Goal: Information Seeking & Learning: Learn about a topic

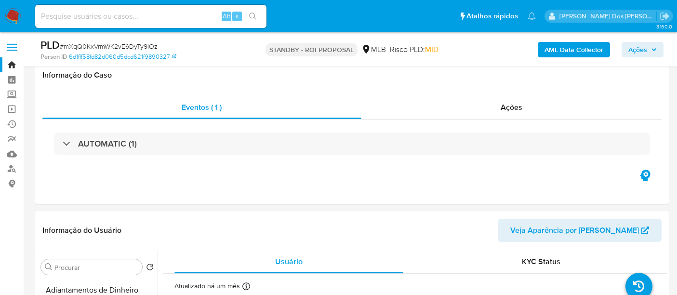
select select "10"
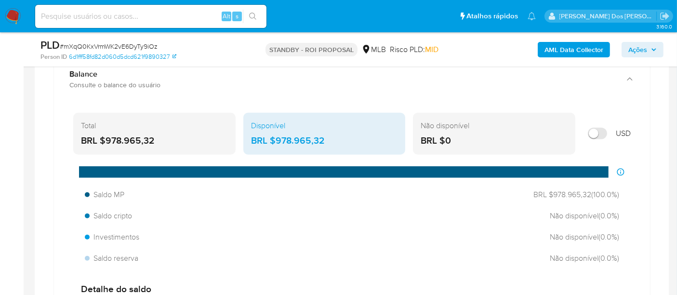
scroll to position [163, 0]
click at [167, 17] on input at bounding box center [150, 16] width 231 height 13
type input "msaluha@yahoo.com"
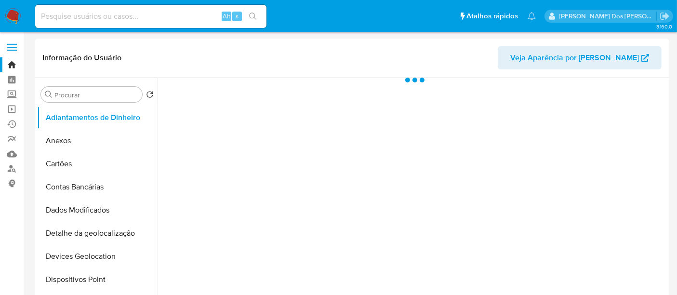
select select "10"
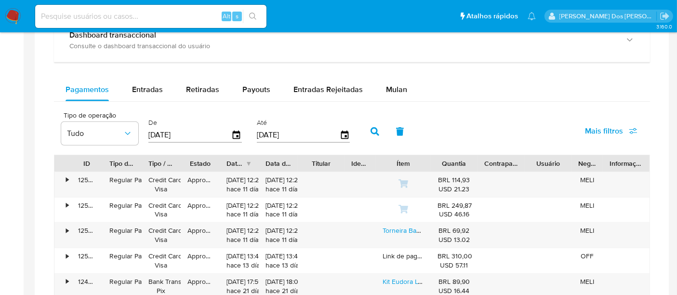
scroll to position [643, 0]
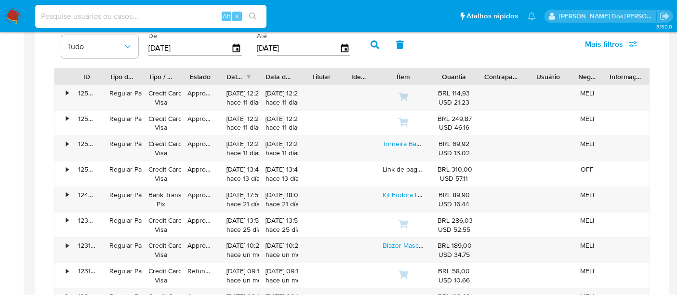
click at [132, 13] on input at bounding box center [150, 16] width 231 height 13
paste input "yUjcaQUsTdg1RyWOLO9QWXs1"
type input "yUjcaQUsTdg1RyWOLO9QWXs1"
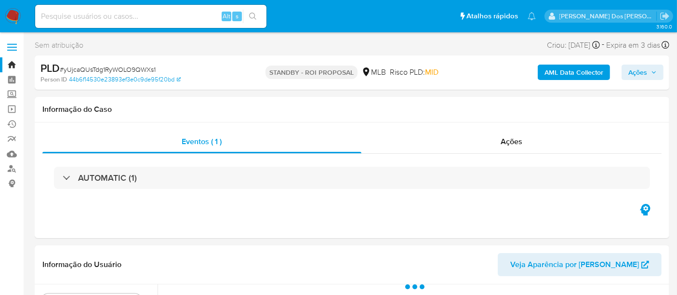
select select "10"
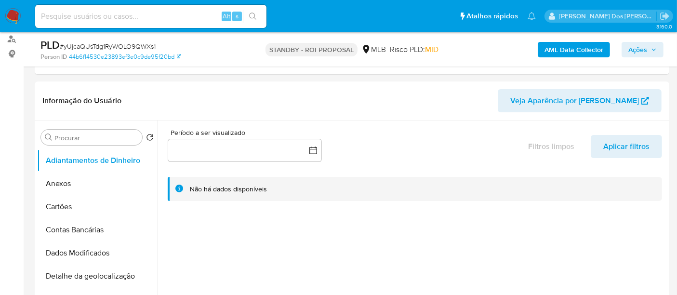
scroll to position [214, 0]
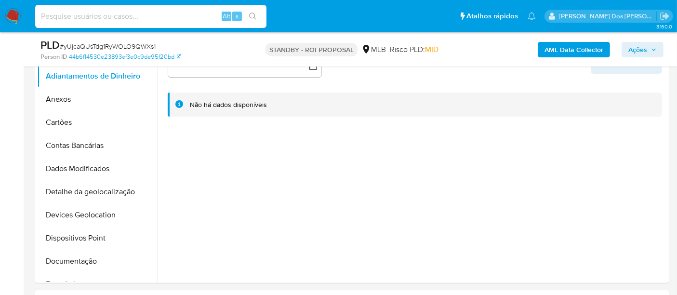
click at [112, 20] on input at bounding box center [150, 16] width 231 height 13
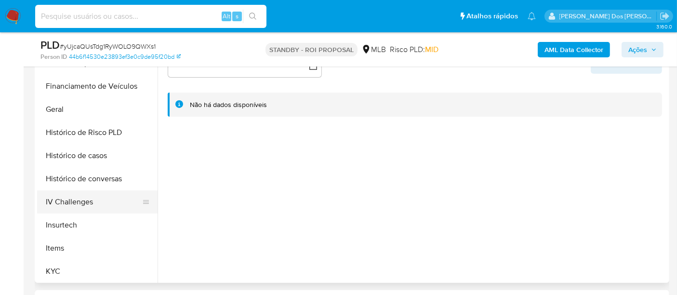
scroll to position [375, 0]
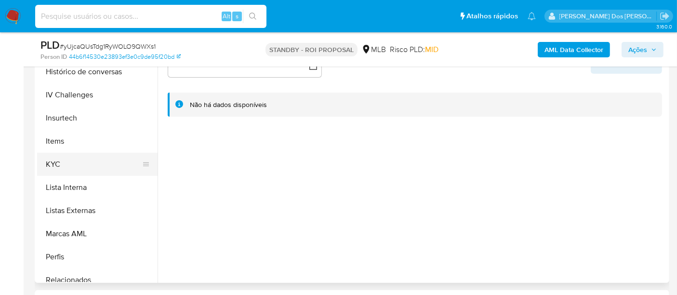
click at [55, 169] on button "KYC" at bounding box center [93, 164] width 113 height 23
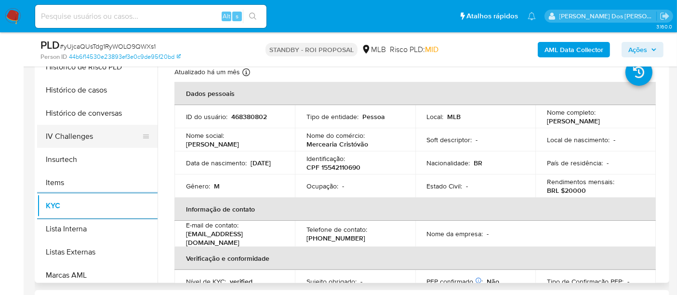
scroll to position [268, 0]
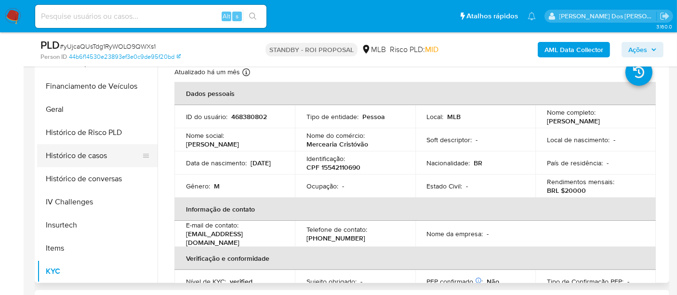
click at [84, 158] on button "Histórico de casos" at bounding box center [93, 155] width 113 height 23
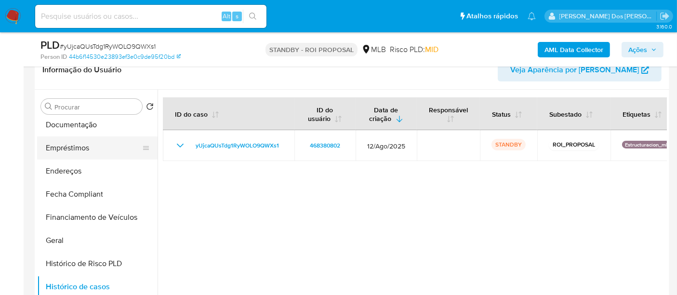
scroll to position [107, 0]
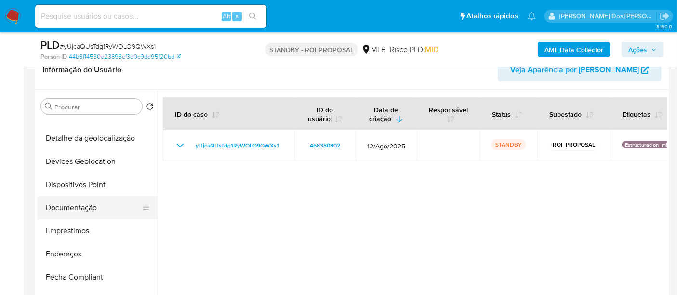
click at [85, 204] on button "Documentação" at bounding box center [93, 207] width 113 height 23
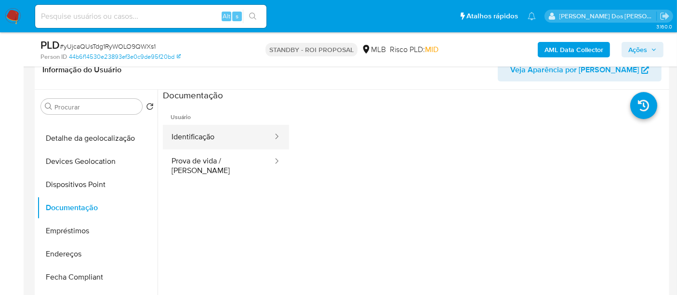
click at [200, 137] on button "Identificação" at bounding box center [218, 137] width 111 height 25
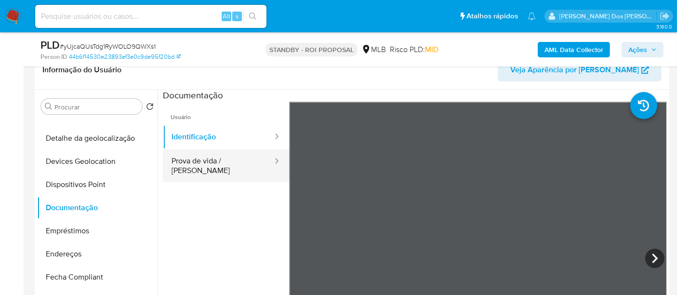
click at [247, 162] on button "Prova de vida / Selfie" at bounding box center [218, 165] width 111 height 33
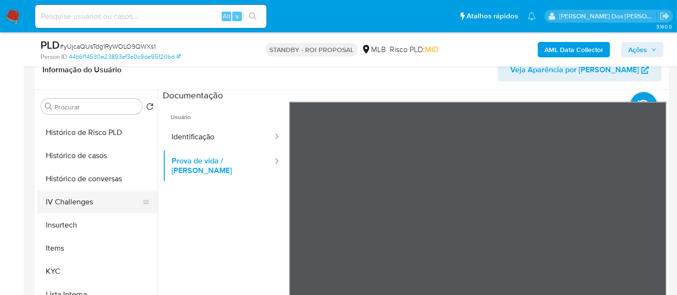
scroll to position [453, 0]
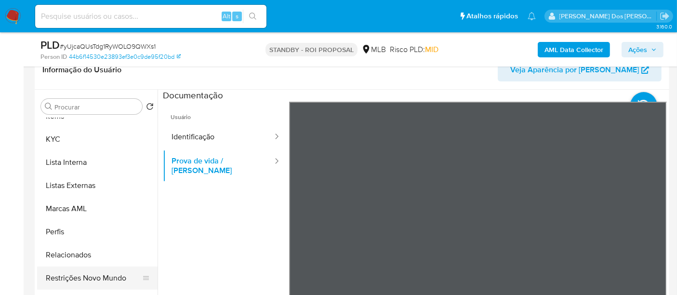
click at [100, 279] on button "Restrições Novo Mundo" at bounding box center [93, 278] width 113 height 23
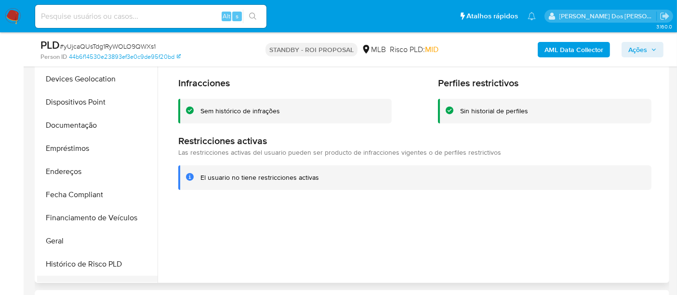
scroll to position [186, 0]
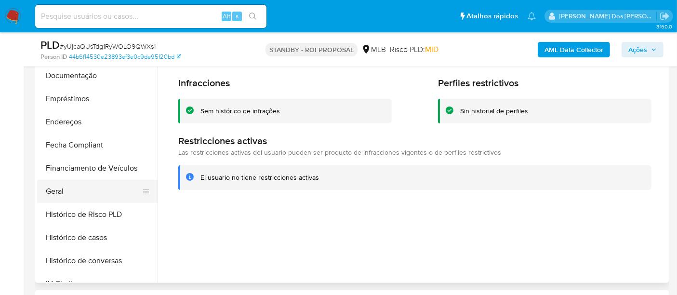
click at [62, 188] on button "Geral" at bounding box center [93, 191] width 113 height 23
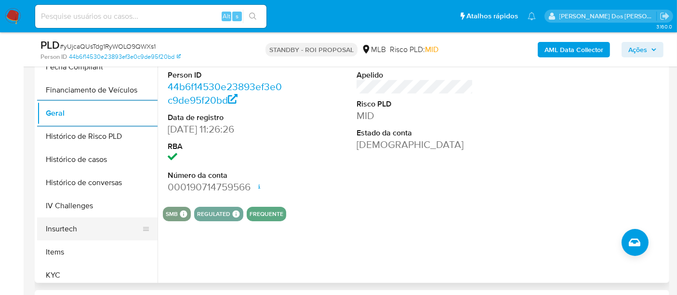
scroll to position [293, 0]
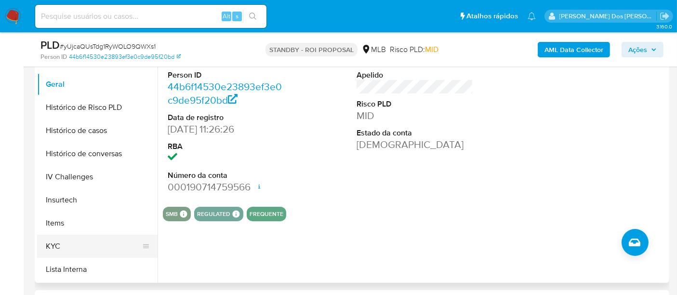
click at [50, 242] on button "KYC" at bounding box center [93, 246] width 113 height 23
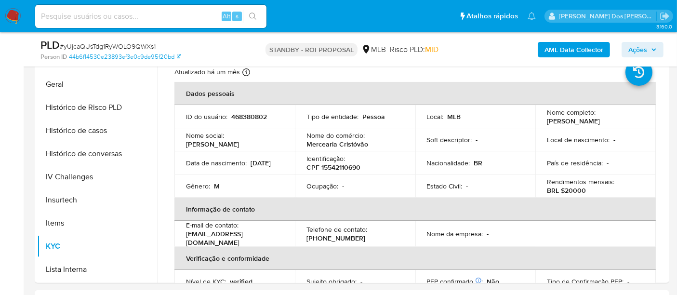
click at [93, 11] on input at bounding box center [150, 16] width 231 height 13
paste input "WAhx6DOTh84G7ZMZq96CHWef"
type input "WAhx6DOTh84G7ZMZq96CHWef"
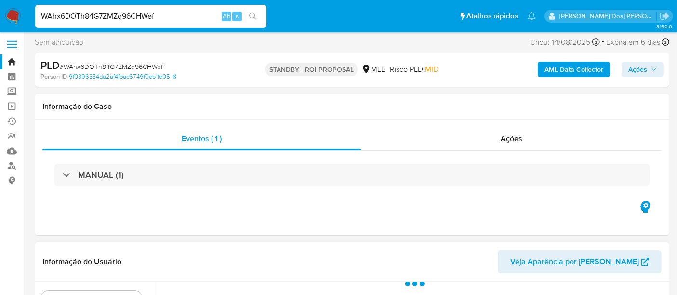
scroll to position [214, 0]
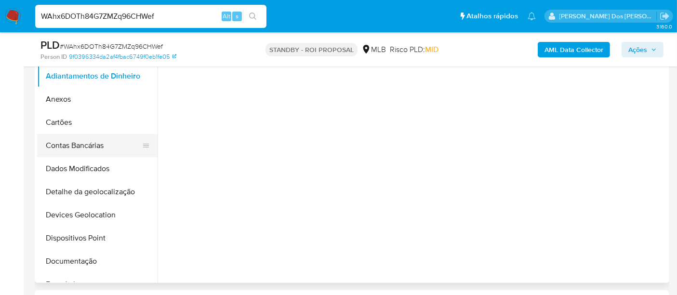
select select "10"
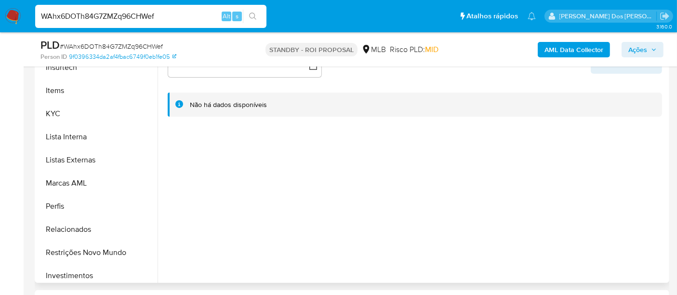
scroll to position [428, 0]
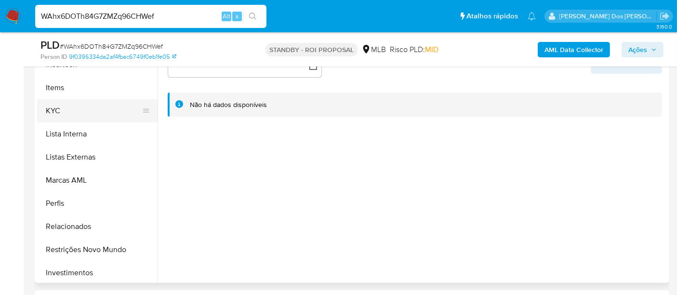
click at [56, 113] on button "KYC" at bounding box center [93, 110] width 113 height 23
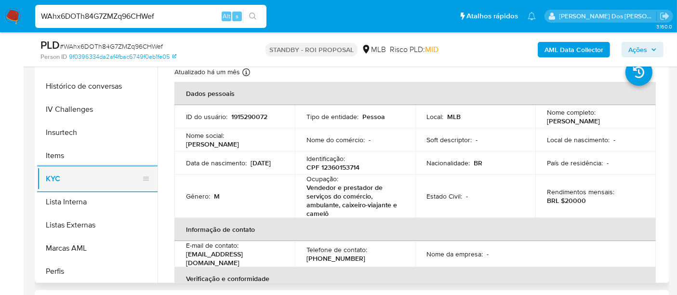
scroll to position [321, 0]
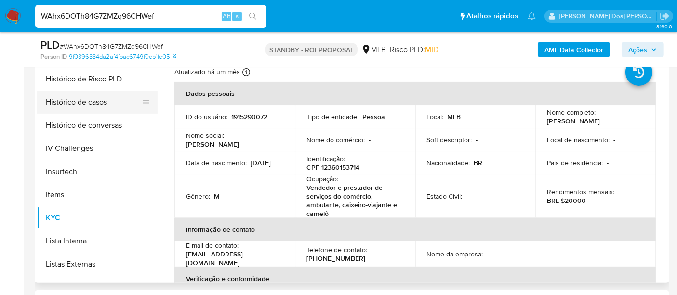
click at [82, 104] on button "Histórico de casos" at bounding box center [93, 102] width 113 height 23
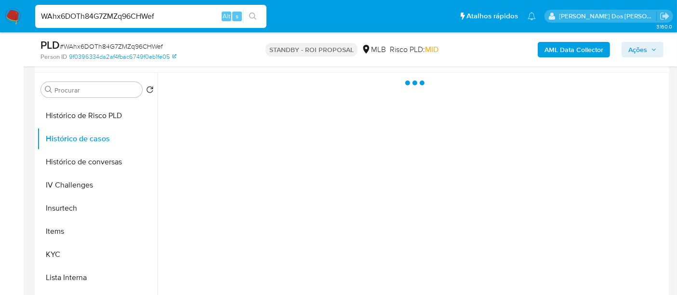
scroll to position [161, 0]
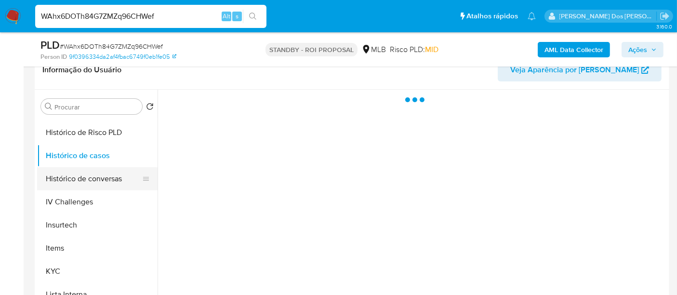
click at [99, 172] on button "Histórico de conversas" at bounding box center [93, 178] width 113 height 23
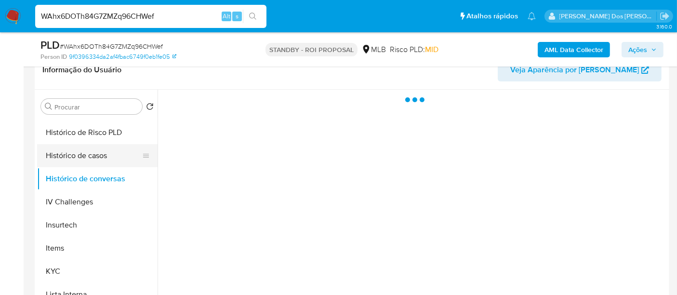
click at [99, 154] on button "Histórico de casos" at bounding box center [93, 155] width 113 height 23
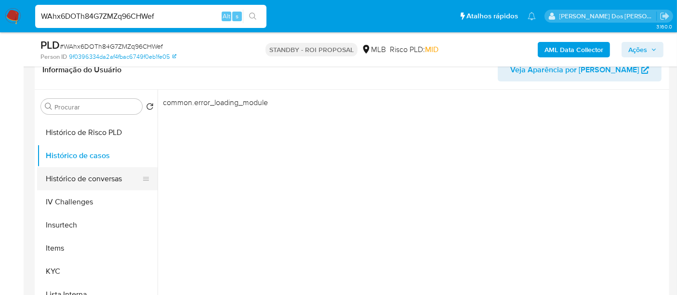
click at [103, 173] on button "Histórico de conversas" at bounding box center [93, 178] width 113 height 23
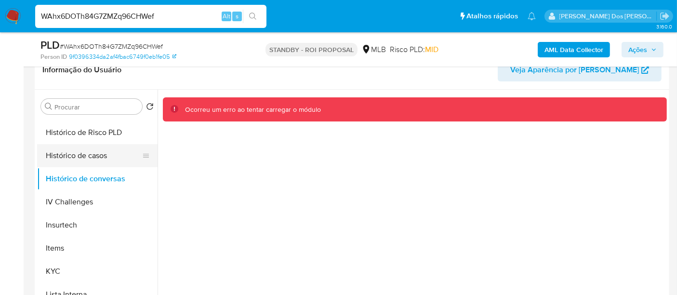
click at [95, 158] on button "Histórico de casos" at bounding box center [93, 155] width 113 height 23
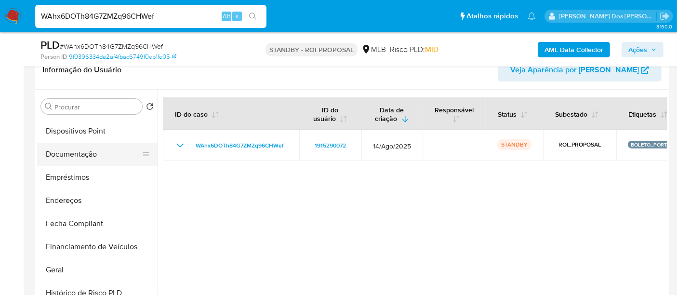
click at [80, 156] on button "Documentação" at bounding box center [93, 154] width 113 height 23
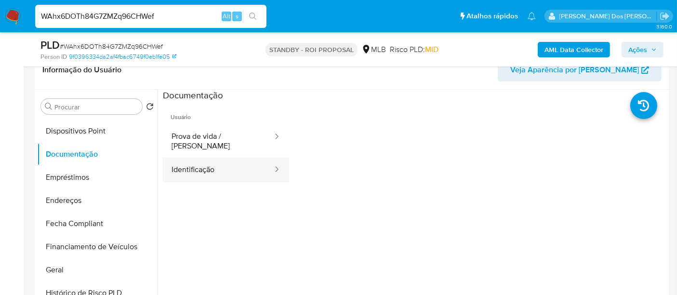
click at [211, 162] on button "Identificação" at bounding box center [218, 170] width 111 height 25
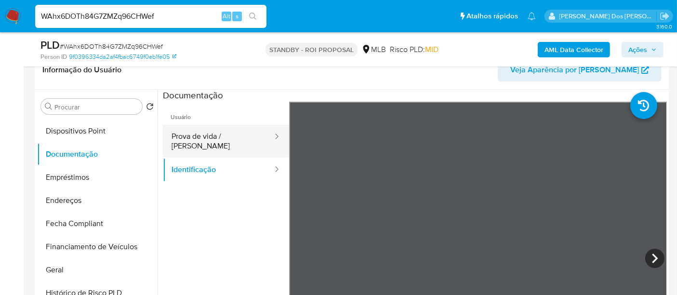
click at [249, 141] on button "Prova de vida / Selfie" at bounding box center [218, 141] width 111 height 33
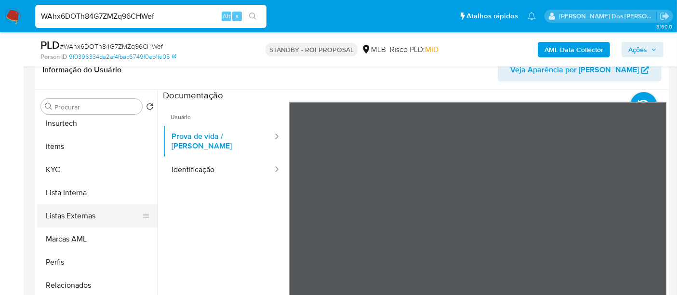
scroll to position [453, 0]
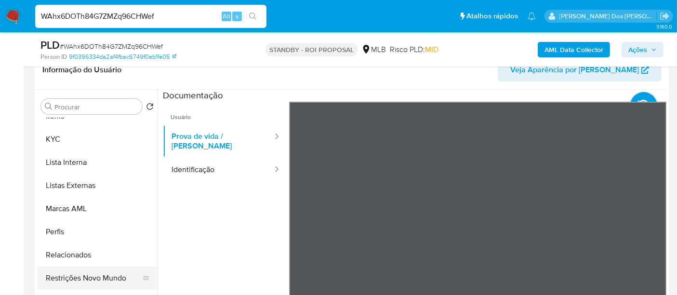
click at [103, 275] on button "Restrições Novo Mundo" at bounding box center [93, 278] width 113 height 23
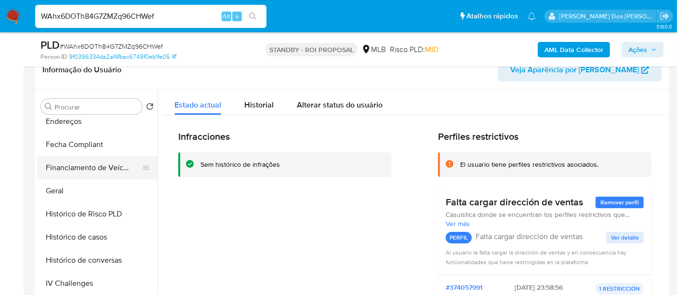
scroll to position [239, 0]
click at [60, 189] on button "Geral" at bounding box center [93, 191] width 113 height 23
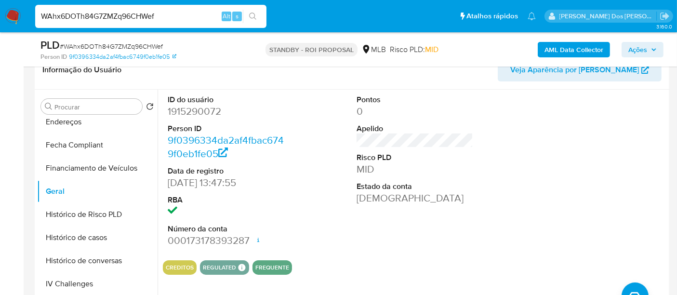
click at [128, 11] on input "WAhx6DOTh84G7ZMZq96CHWef" at bounding box center [150, 16] width 231 height 13
paste input "ERIdIW85cojkoU55Iw4sE1ve"
type input "ERIdIW85cojkoU55Iw4sE1ve"
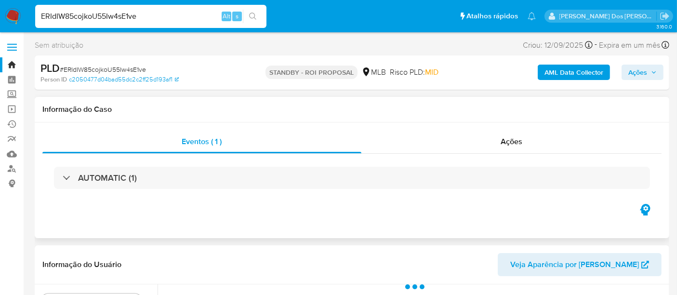
select select "10"
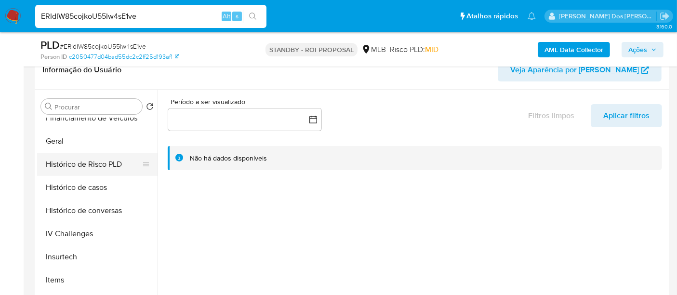
scroll to position [428, 0]
click at [55, 164] on button "KYC" at bounding box center [93, 164] width 113 height 23
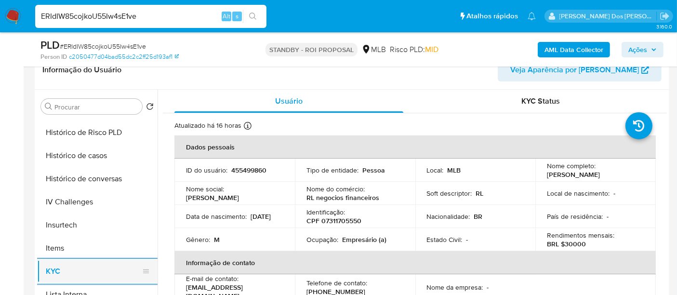
scroll to position [268, 0]
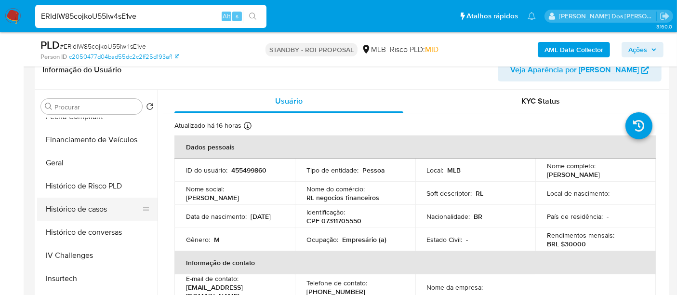
click at [90, 211] on button "Histórico de casos" at bounding box center [93, 209] width 113 height 23
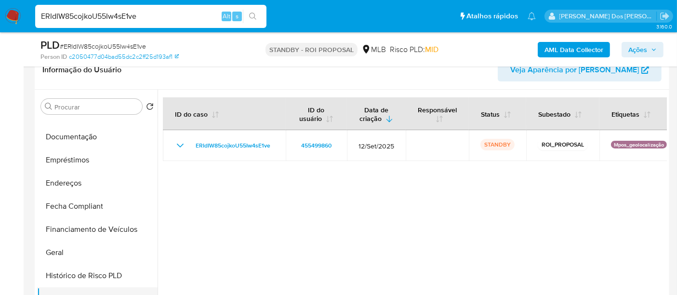
scroll to position [107, 0]
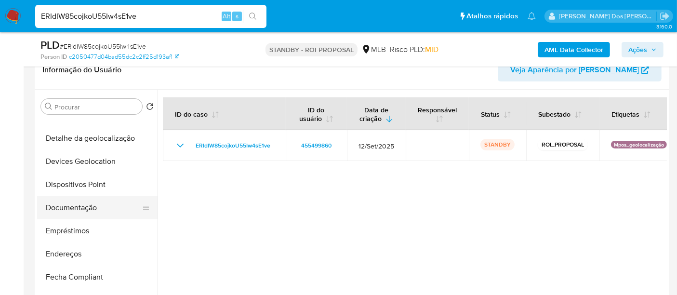
click at [77, 206] on button "Documentação" at bounding box center [93, 207] width 113 height 23
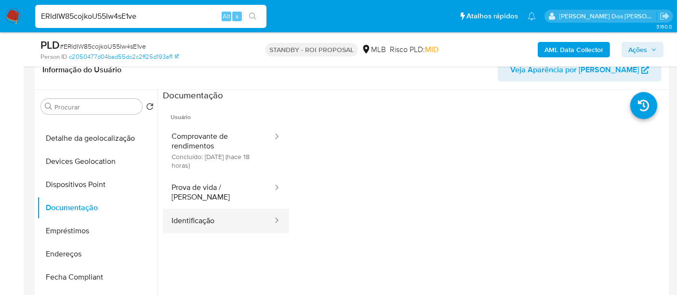
click at [199, 211] on button "Identificação" at bounding box center [218, 221] width 111 height 25
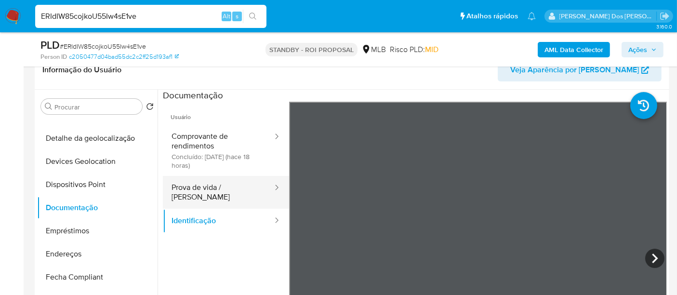
click at [219, 198] on button "Prova de vida / Selfie" at bounding box center [218, 192] width 111 height 33
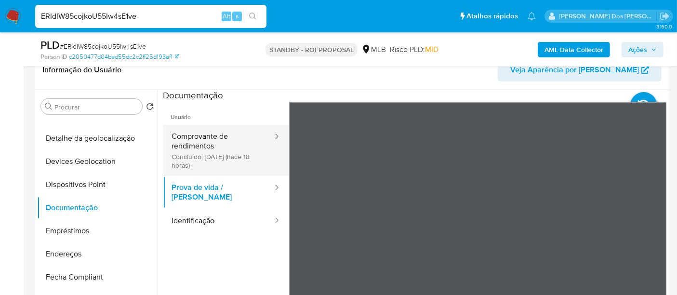
click at [201, 143] on button "Comprovante de rendimentos Concluído: 21/09/2025 (hace 18 horas)" at bounding box center [218, 150] width 111 height 51
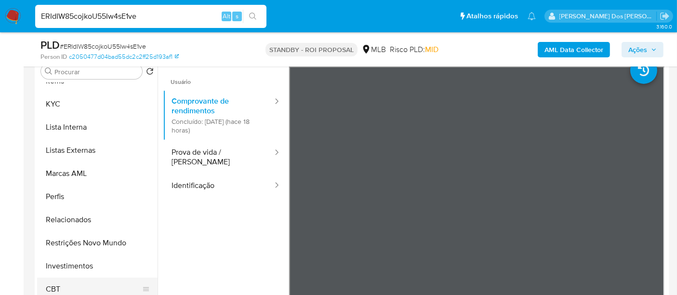
scroll to position [268, 0]
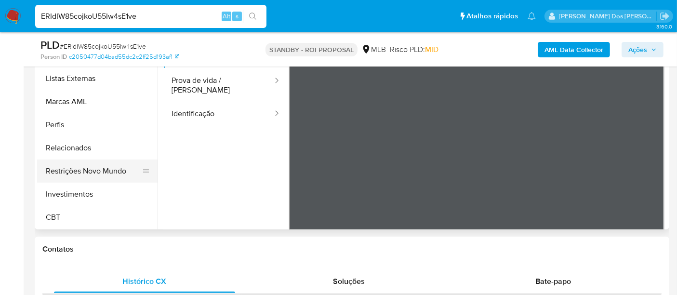
click at [114, 173] on button "Restrições Novo Mundo" at bounding box center [93, 171] width 113 height 23
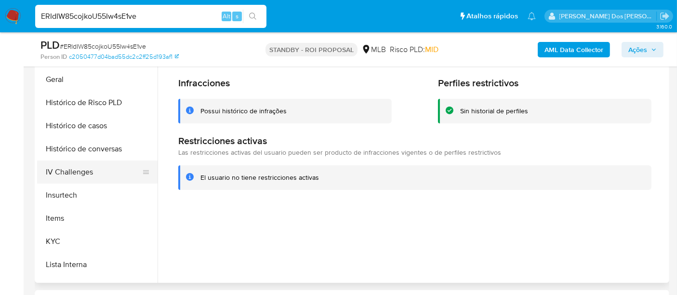
scroll to position [293, 0]
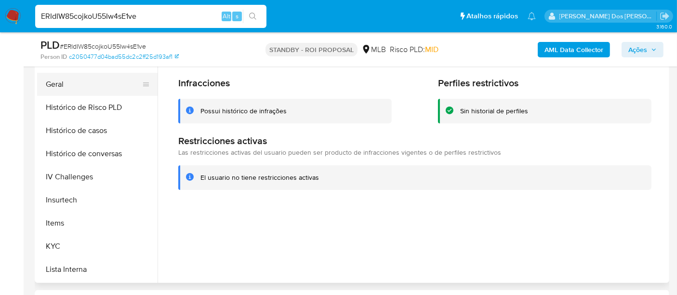
click at [59, 87] on button "Geral" at bounding box center [93, 84] width 113 height 23
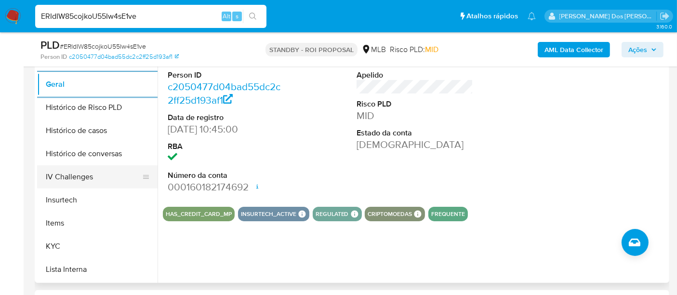
scroll to position [268, 0]
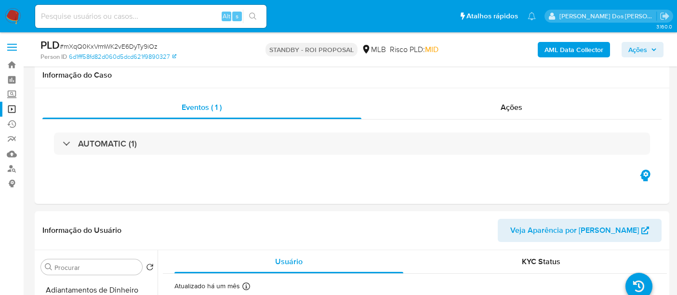
select select "10"
drag, startPoint x: 0, startPoint y: 0, endPoint x: 8, endPoint y: 19, distance: 21.0
click at [8, 19] on img at bounding box center [13, 16] width 16 height 16
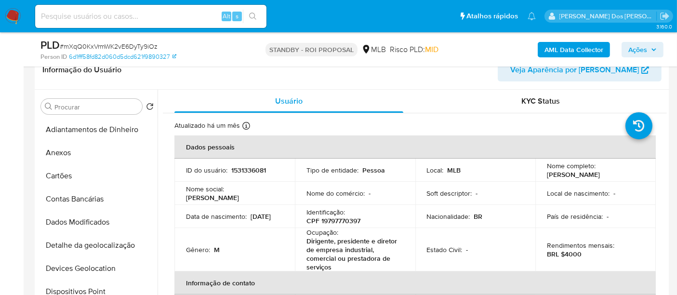
scroll to position [321, 0]
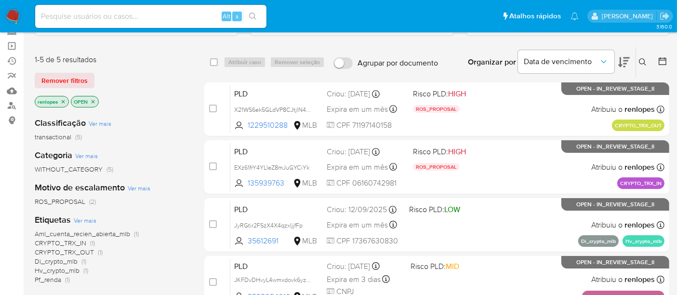
scroll to position [54, 0]
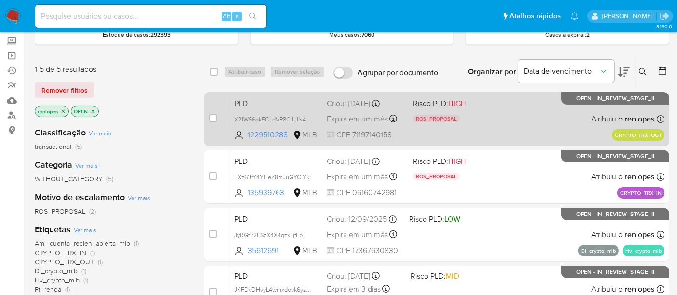
click at [374, 121] on span "Expira em um mês" at bounding box center [357, 119] width 61 height 11
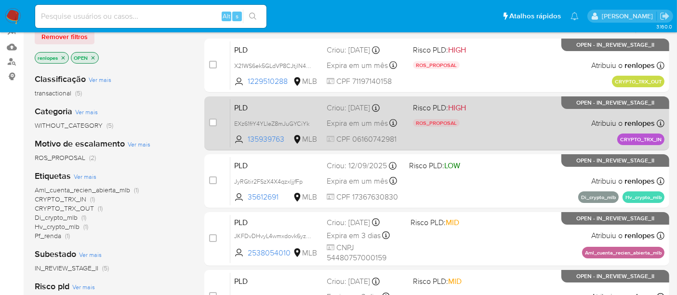
scroll to position [161, 0]
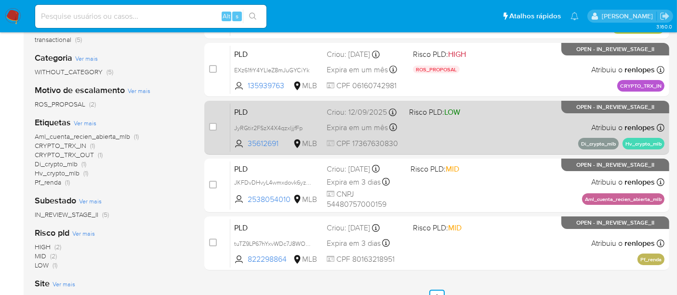
click at [361, 127] on span "Expira em um mês" at bounding box center [357, 127] width 61 height 11
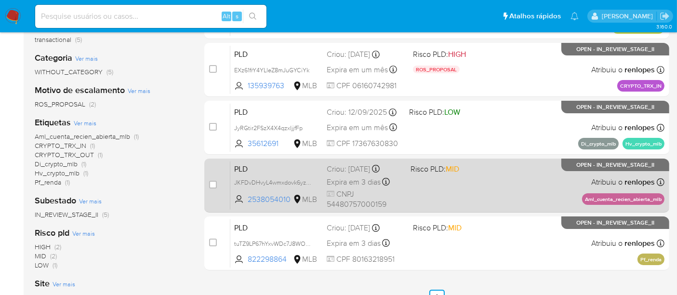
click at [357, 181] on span "Expira em 3 dias" at bounding box center [354, 182] width 54 height 11
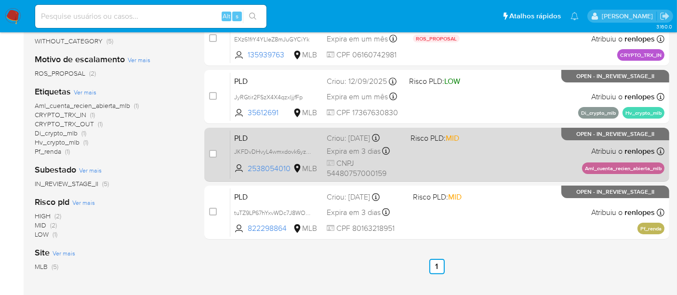
scroll to position [214, 0]
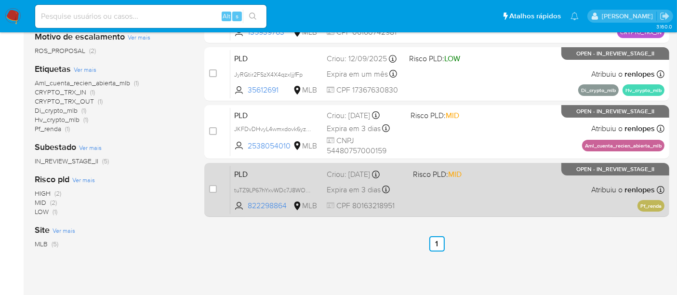
click at [359, 172] on div "Criou: 12/08/2025 Criou: 12/08/2025 00:14:58" at bounding box center [366, 174] width 79 height 11
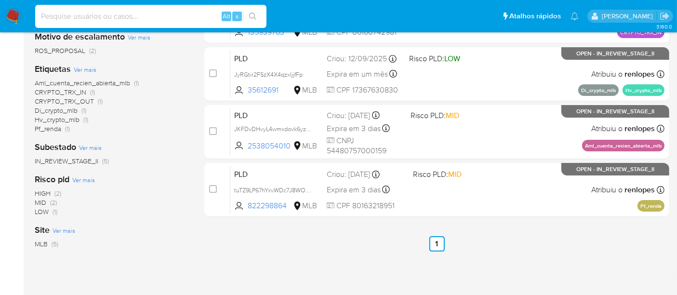
click at [128, 15] on input at bounding box center [150, 16] width 231 height 13
paste input "1804685217"
type input "1804685217"
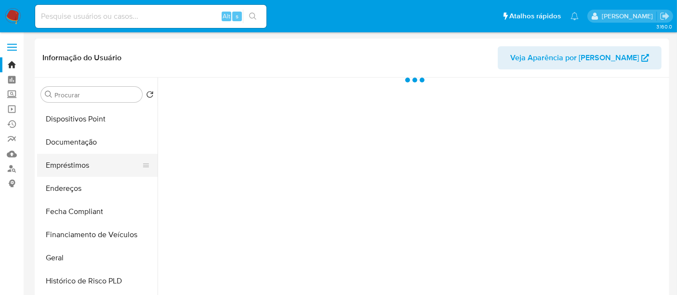
scroll to position [268, 0]
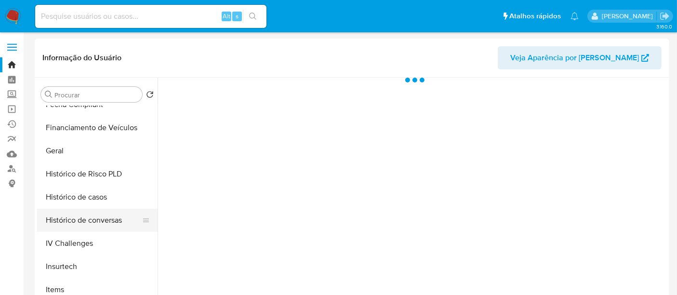
select select "10"
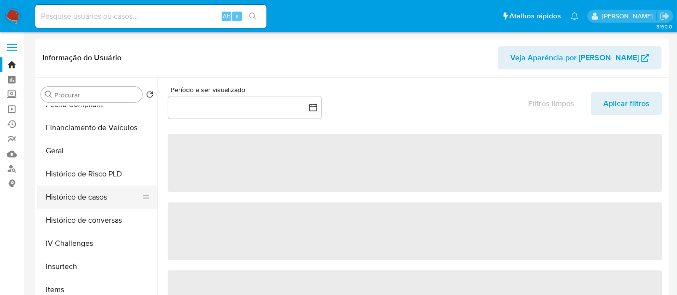
click at [84, 196] on button "Histórico de casos" at bounding box center [93, 197] width 113 height 23
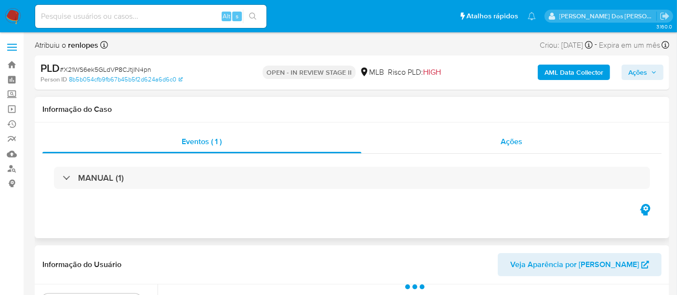
select select "10"
click at [517, 142] on span "Ações" at bounding box center [512, 141] width 22 height 11
select select "10"
click at [502, 142] on span "Ações" at bounding box center [512, 141] width 22 height 11
click at [509, 138] on span "Ações" at bounding box center [512, 141] width 22 height 11
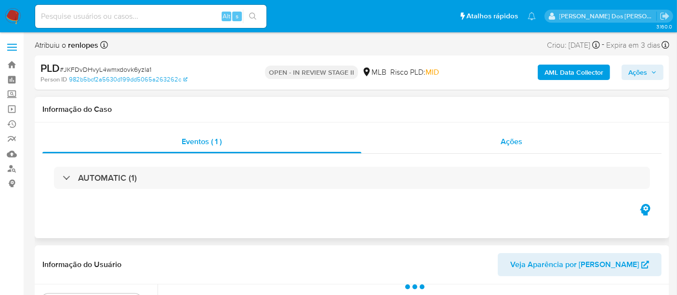
select select "10"
click at [512, 144] on span "Ações" at bounding box center [512, 141] width 22 height 11
select select "10"
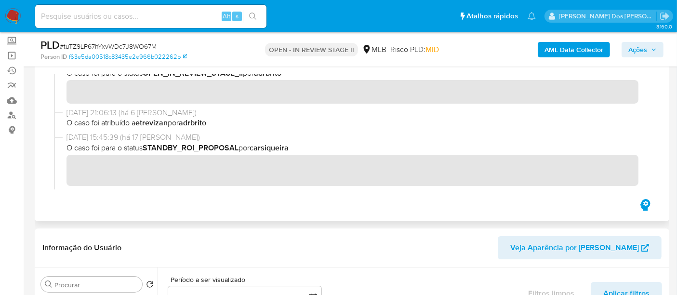
scroll to position [107, 0]
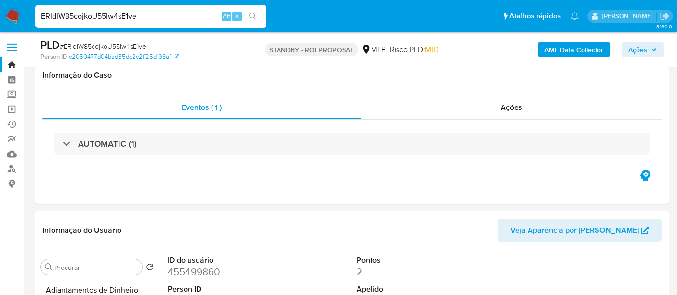
select select "10"
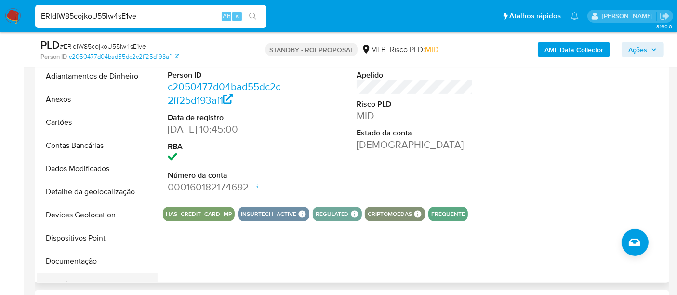
scroll to position [132, 0]
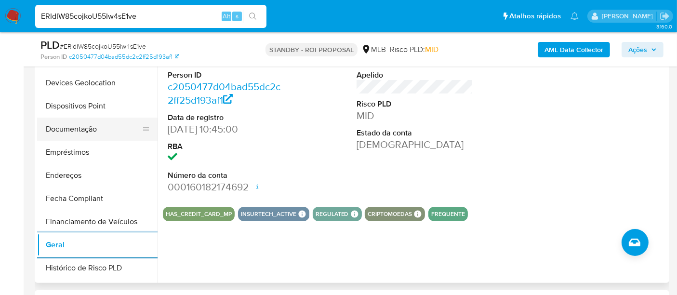
click at [82, 133] on button "Documentação" at bounding box center [93, 129] width 113 height 23
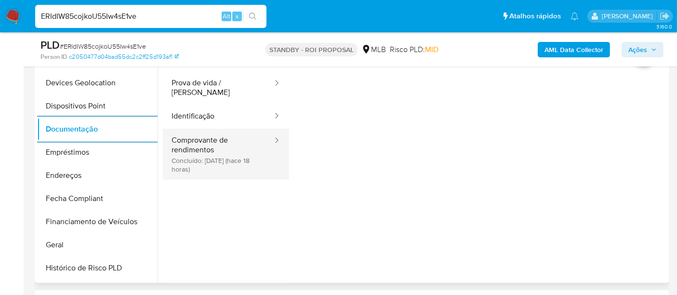
click at [193, 140] on button "Comprovante de rendimentos Concluído: 21/09/2025 (hace 18 horas)" at bounding box center [218, 154] width 111 height 51
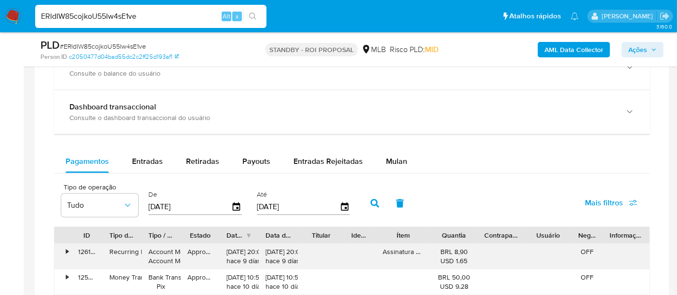
scroll to position [750, 0]
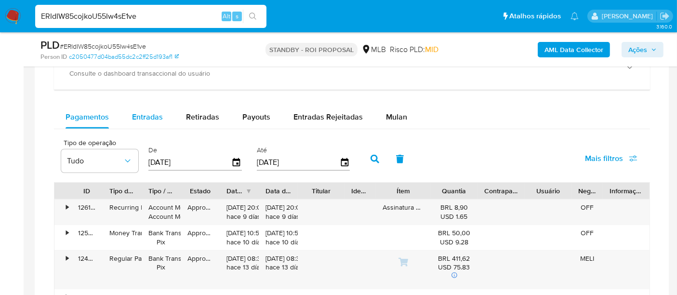
click at [145, 116] on span "Entradas" at bounding box center [147, 116] width 31 height 11
select select "10"
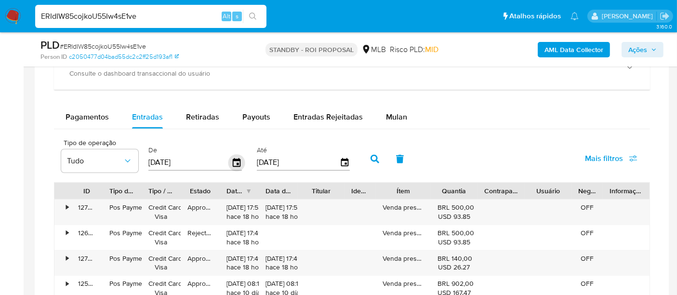
click at [232, 162] on icon "button" at bounding box center [237, 162] width 17 height 17
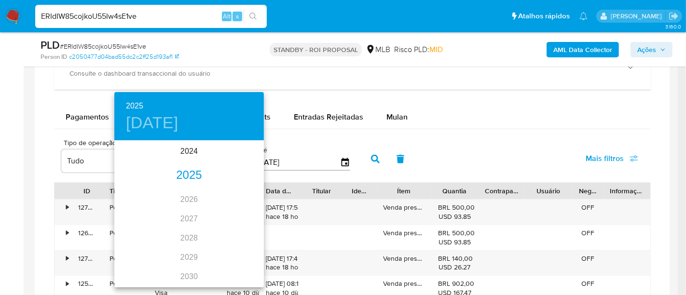
click at [193, 175] on div "2025" at bounding box center [188, 175] width 149 height 19
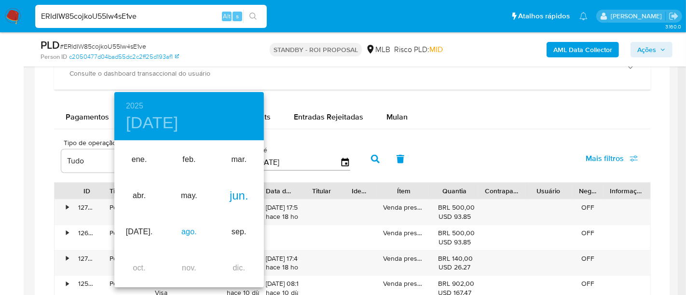
click at [189, 229] on div "ago." at bounding box center [189, 232] width 50 height 36
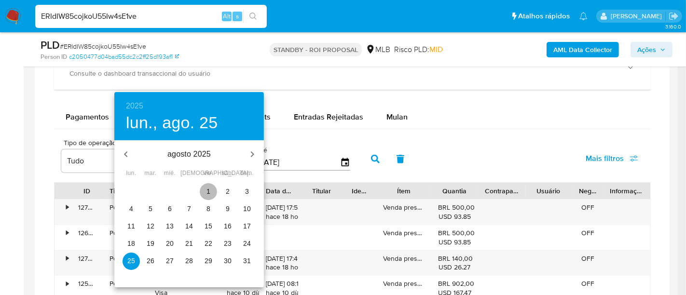
click at [208, 191] on p "1" at bounding box center [208, 192] width 4 height 10
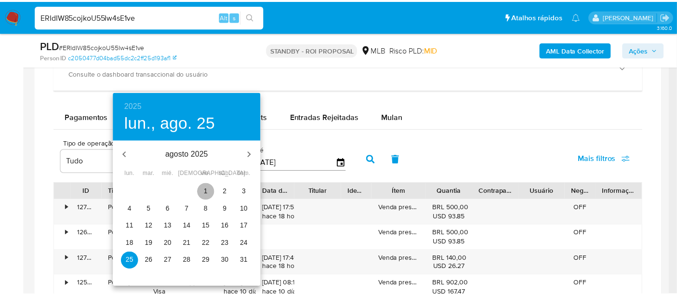
type input "01/08/2025"
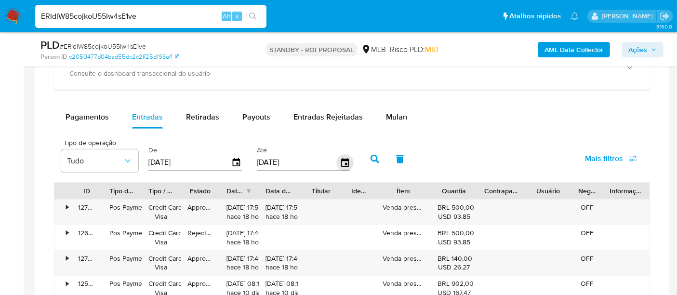
click at [341, 162] on icon "button" at bounding box center [345, 162] width 8 height 9
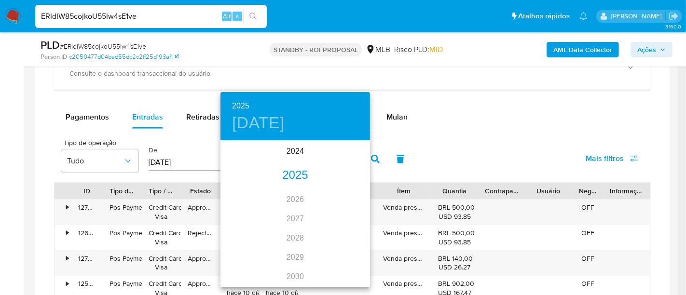
click at [298, 175] on div "2025" at bounding box center [294, 175] width 149 height 19
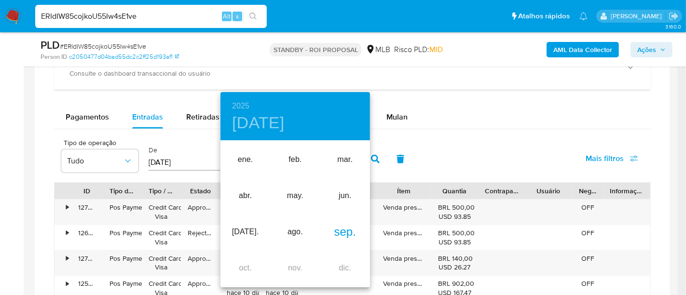
click at [334, 233] on div "sep." at bounding box center [345, 232] width 50 height 36
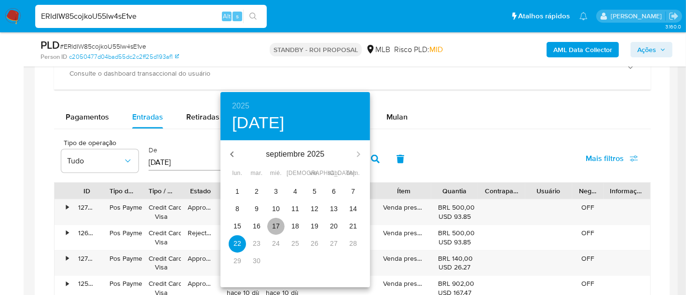
click at [275, 225] on p "17" at bounding box center [276, 226] width 8 height 10
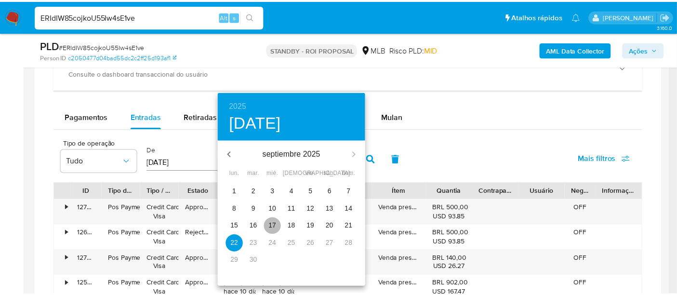
type input "17/09/2025"
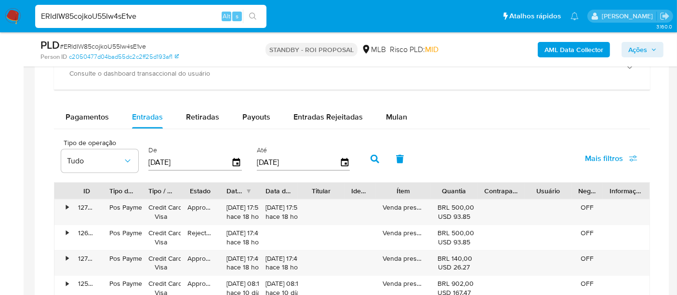
click at [596, 159] on span "Mais filtros" at bounding box center [604, 158] width 38 height 23
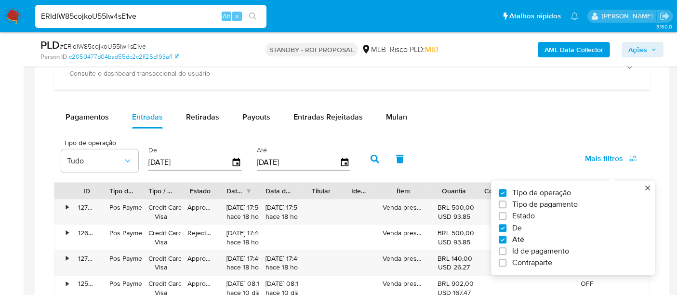
drag, startPoint x: 511, startPoint y: 215, endPoint x: 404, endPoint y: 181, distance: 111.8
click at [511, 215] on label "Estado" at bounding box center [569, 217] width 141 height 10
click at [507, 215] on input "Estado" at bounding box center [503, 217] width 8 height 8
checkbox input "true"
type input "01/08/2025"
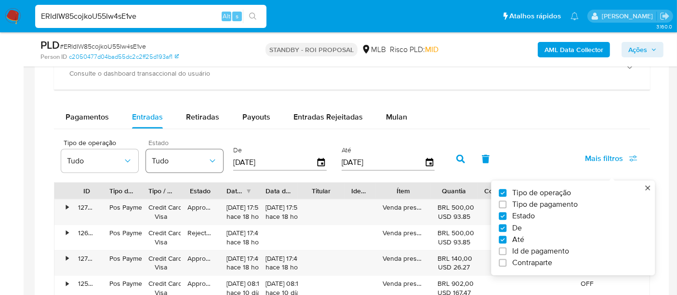
click at [168, 162] on span "Tudo" at bounding box center [180, 161] width 56 height 10
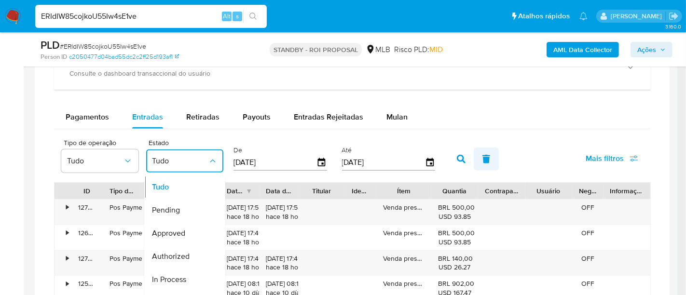
drag, startPoint x: 176, startPoint y: 229, endPoint x: 482, endPoint y: 164, distance: 312.4
click at [176, 229] on span "Approved" at bounding box center [168, 234] width 33 height 10
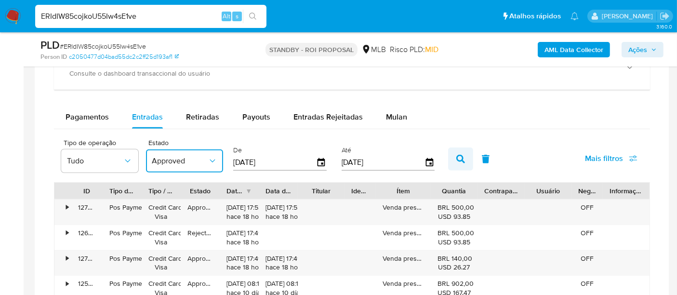
click at [457, 157] on icon "button" at bounding box center [461, 159] width 9 height 9
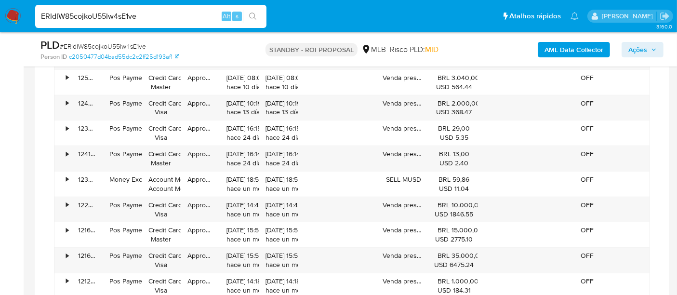
scroll to position [964, 0]
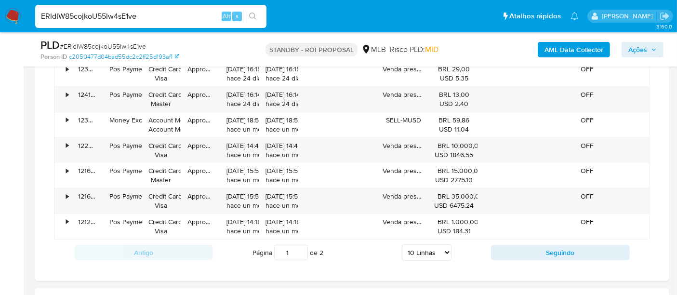
click at [436, 246] on select "5 Linhas 10 Linhas 20 Linhas 25 Linhas 50 Linhas 100 Linhas" at bounding box center [427, 252] width 50 height 16
select select "100"
click at [403, 244] on select "5 Linhas 10 Linhas 20 Linhas 25 Linhas 50 Linhas 100 Linhas" at bounding box center [427, 252] width 50 height 16
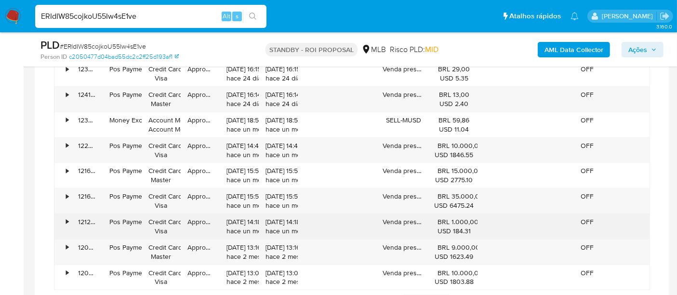
scroll to position [1071, 0]
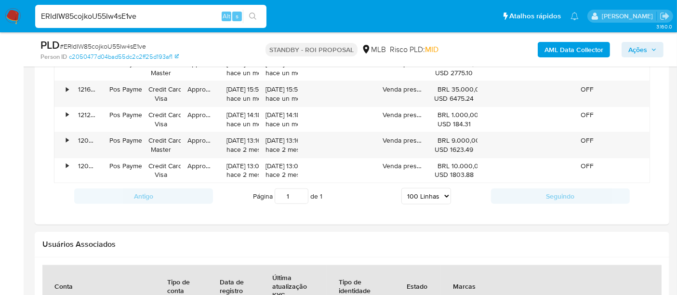
click at [183, 18] on input "ERIdIW85cojkoU55Iw4sE1ve" at bounding box center [150, 16] width 231 height 13
paste input "LyaRnPwUeIZqquiXVNmMmMfn"
type input "LyaRnPwUeIZqquiXVNmMmMfn"
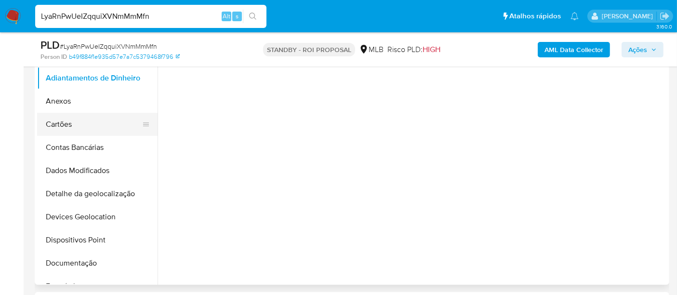
scroll to position [214, 0]
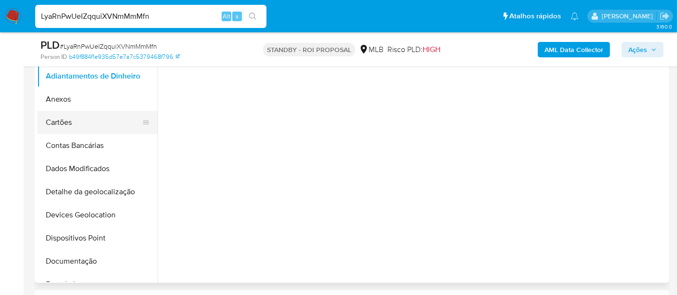
select select "10"
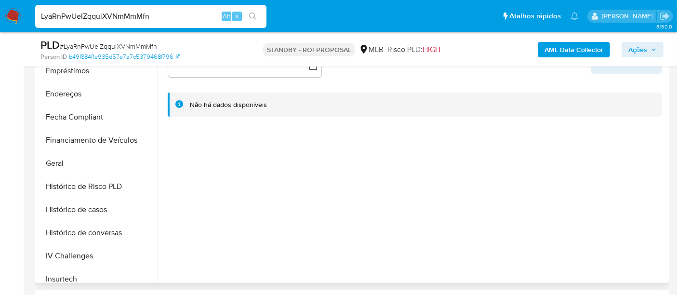
scroll to position [321, 0]
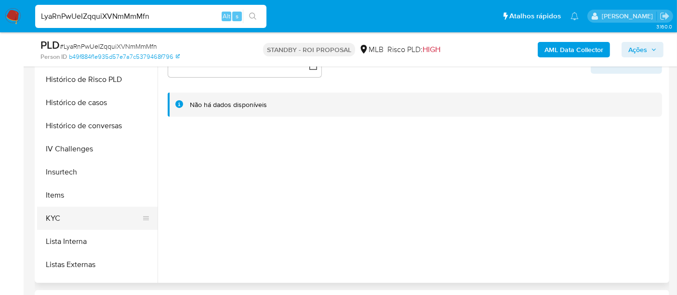
click at [49, 220] on button "KYC" at bounding box center [93, 218] width 113 height 23
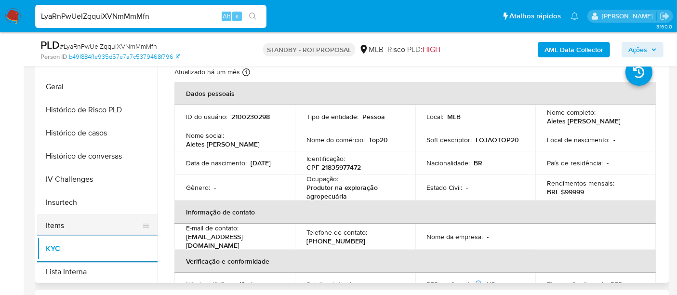
scroll to position [267, 0]
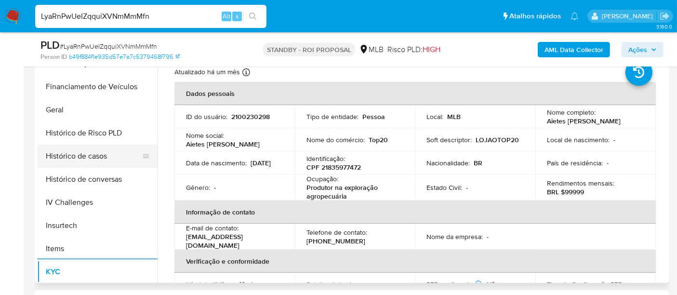
click at [94, 158] on button "Histórico de casos" at bounding box center [93, 156] width 113 height 23
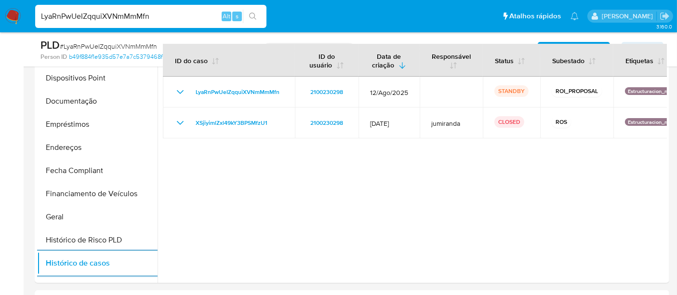
scroll to position [160, 0]
click at [73, 104] on button "Documentação" at bounding box center [93, 101] width 113 height 23
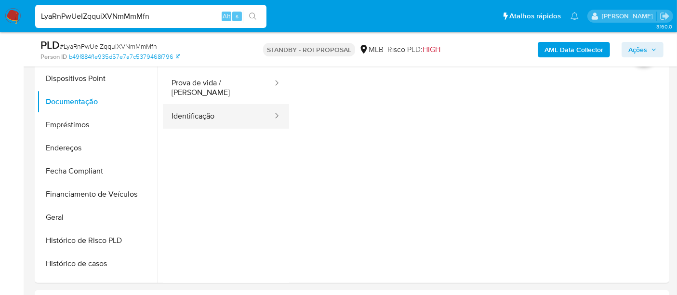
click at [189, 112] on button "Identificação" at bounding box center [218, 116] width 111 height 25
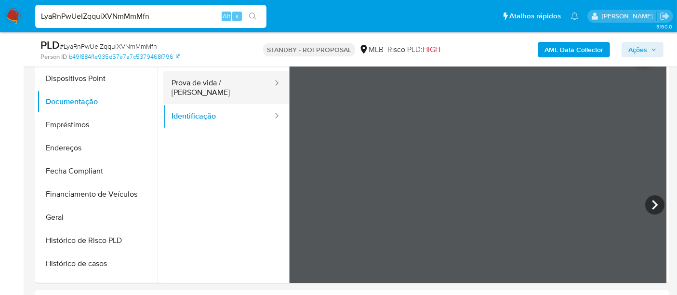
click at [243, 84] on button "Prova de vida / Selfie" at bounding box center [218, 87] width 111 height 33
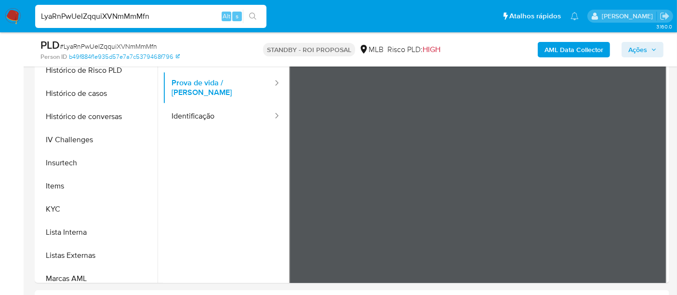
scroll to position [453, 0]
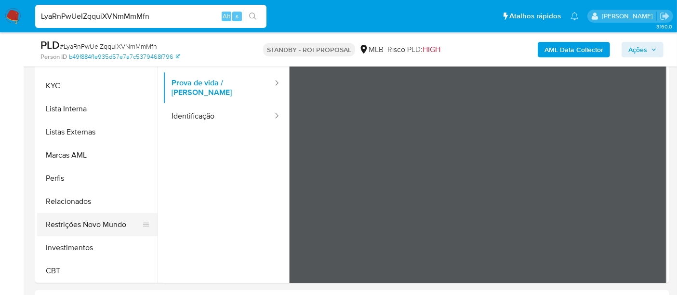
click at [104, 229] on button "Restrições Novo Mundo" at bounding box center [93, 224] width 113 height 23
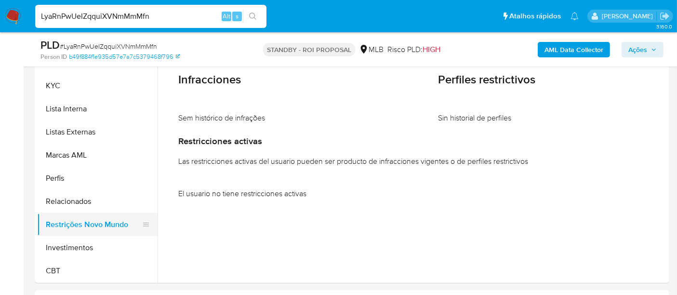
scroll to position [239, 0]
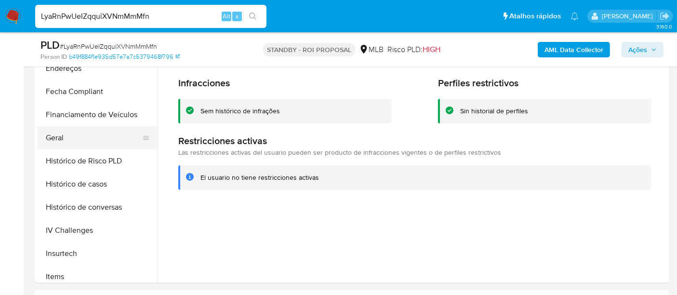
click at [63, 140] on button "Geral" at bounding box center [93, 137] width 113 height 23
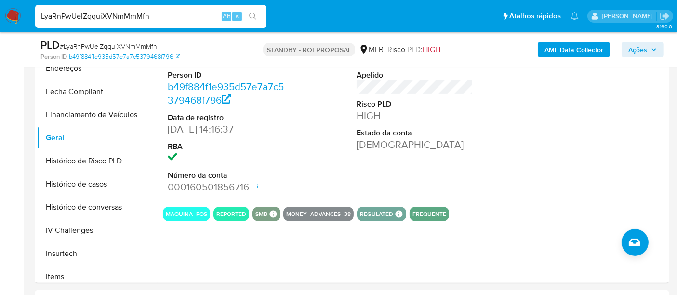
click at [167, 19] on input "LyaRnPwUeIZqquiXVNmMmMfn" at bounding box center [150, 16] width 231 height 13
paste input "ELeTPCuS4h2cDiEQLjxLNpNW"
type input "ELeTPCuS4h2cDiEQLjxLNpNW"
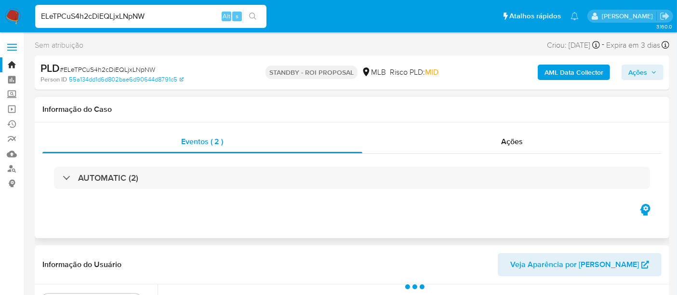
select select "10"
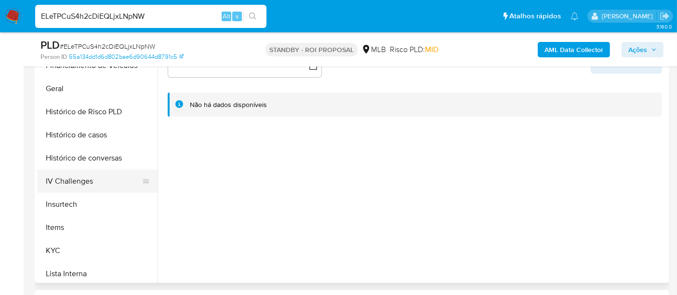
scroll to position [321, 0]
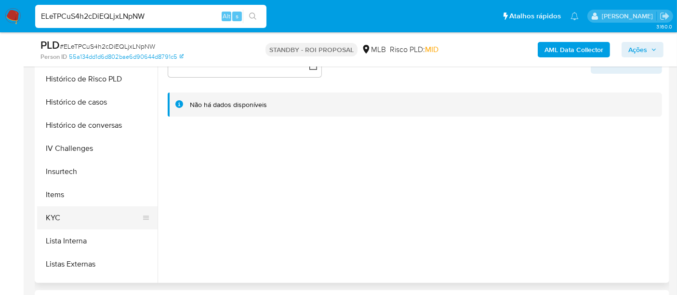
click at [55, 217] on button "KYC" at bounding box center [93, 217] width 113 height 23
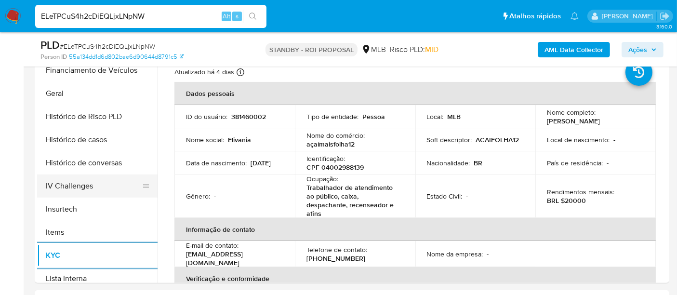
scroll to position [268, 0]
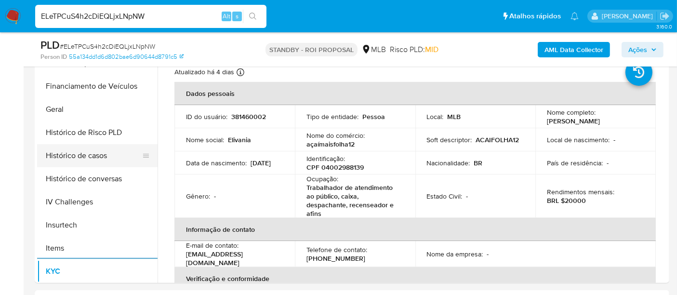
click at [74, 155] on button "Histórico de casos" at bounding box center [93, 155] width 113 height 23
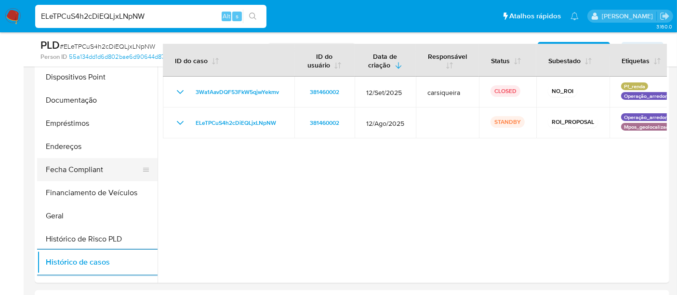
scroll to position [161, 0]
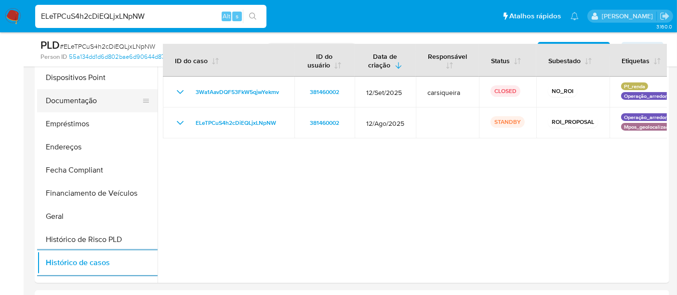
click at [76, 105] on button "Documentação" at bounding box center [93, 100] width 113 height 23
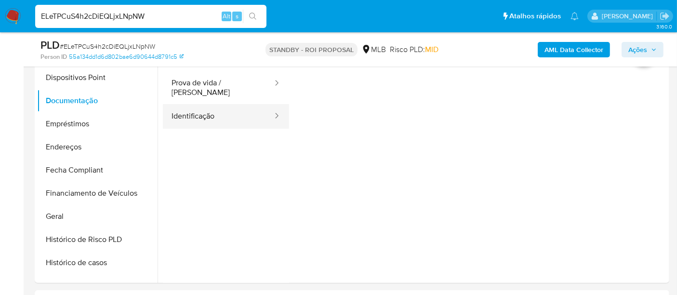
click at [189, 113] on button "Identificação" at bounding box center [218, 116] width 111 height 25
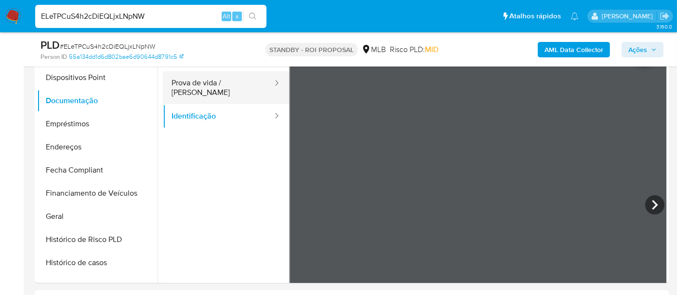
click at [242, 87] on button "Prova de vida / Selfie" at bounding box center [218, 87] width 111 height 33
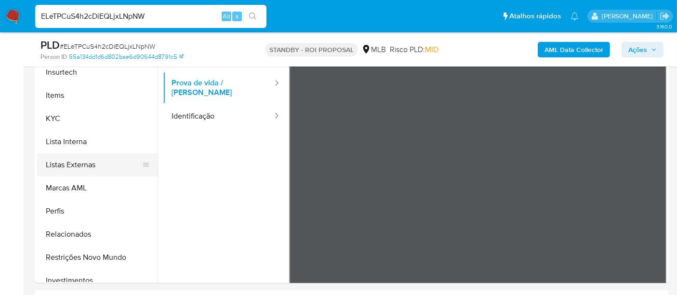
scroll to position [453, 0]
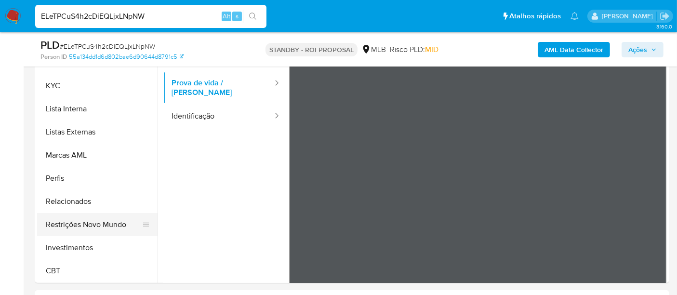
click at [90, 223] on button "Restrições Novo Mundo" at bounding box center [93, 224] width 113 height 23
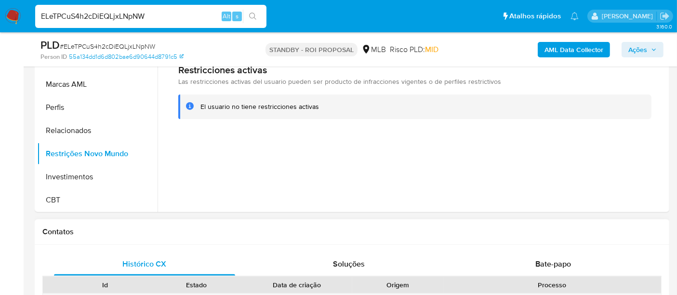
scroll to position [321, 0]
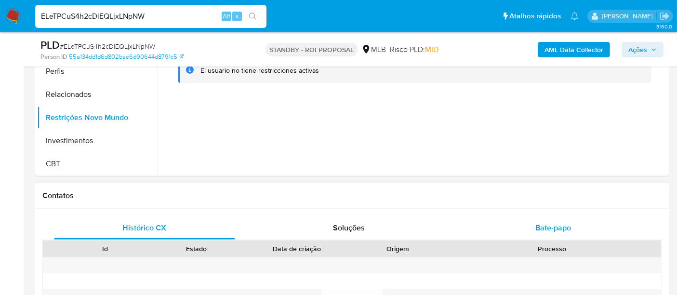
click at [533, 221] on div "Bate-papo" at bounding box center [553, 227] width 181 height 23
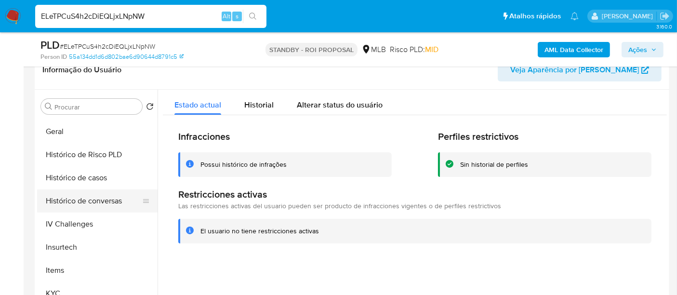
scroll to position [293, 0]
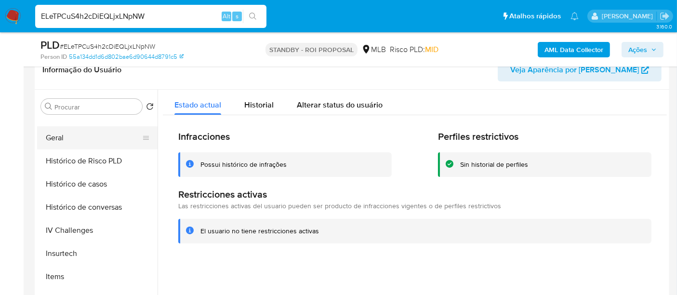
click at [57, 137] on button "Geral" at bounding box center [93, 137] width 113 height 23
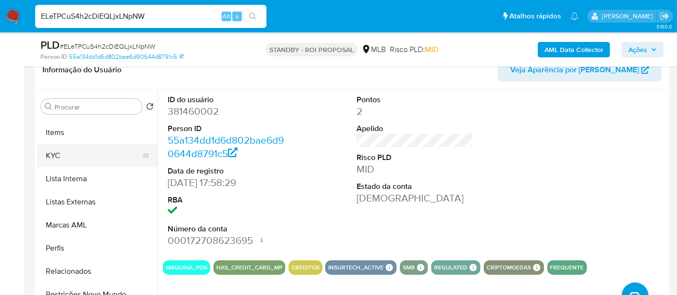
scroll to position [453, 0]
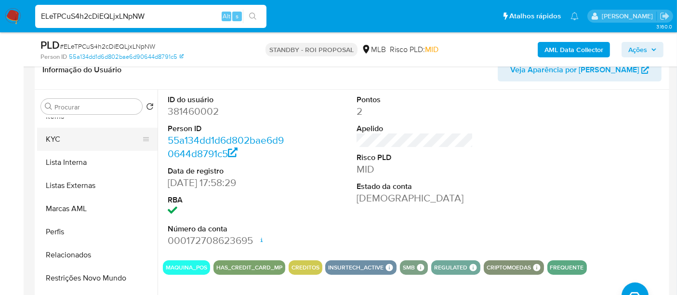
drag, startPoint x: 54, startPoint y: 137, endPoint x: 99, endPoint y: 146, distance: 45.2
click at [54, 136] on button "KYC" at bounding box center [93, 139] width 113 height 23
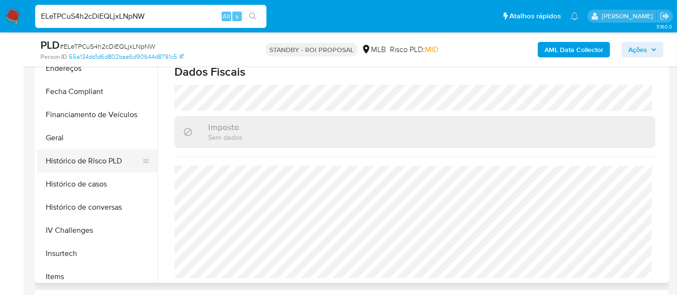
scroll to position [186, 0]
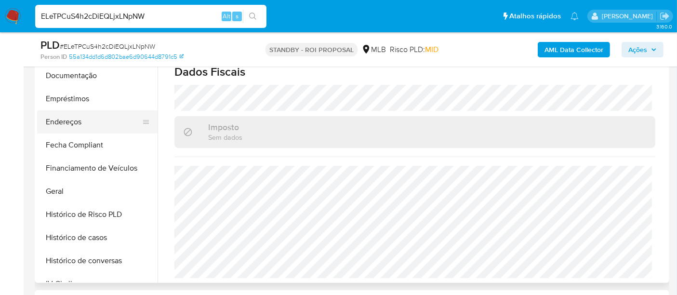
click at [64, 124] on button "Endereços" at bounding box center [93, 121] width 113 height 23
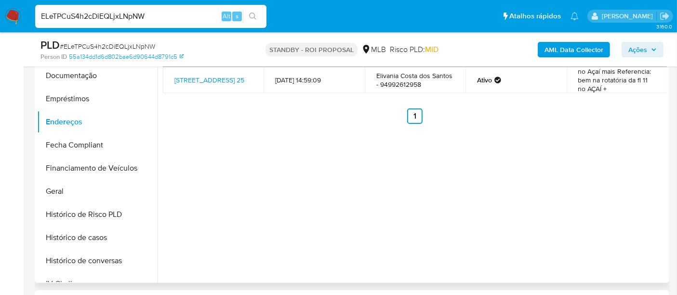
scroll to position [161, 0]
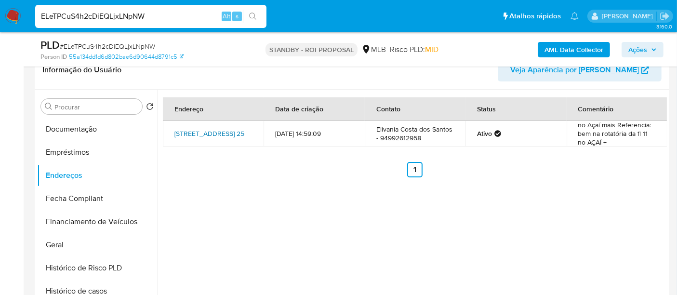
click at [217, 135] on link "Quadra Dez 25, Marabá, Pará, 68513320, Brasil 25" at bounding box center [210, 134] width 70 height 10
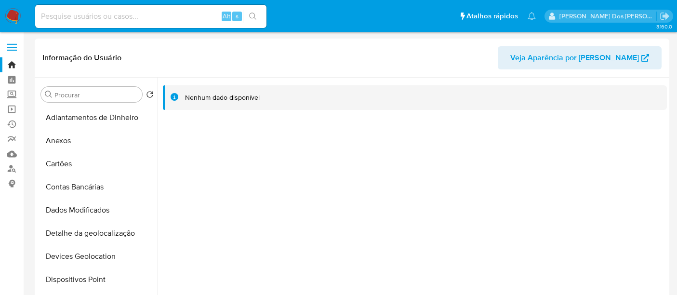
select select "10"
